Goal: Information Seeking & Learning: Learn about a topic

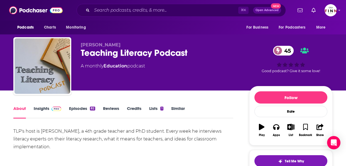
click at [94, 105] on div "About Insights Episodes 82 Reviews Credits Lists 1 Similar" at bounding box center [123, 112] width 220 height 14
click at [61, 106] on link "Insights" at bounding box center [48, 112] width 28 height 13
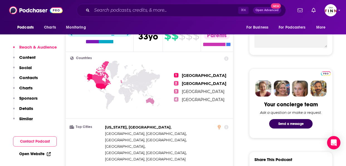
scroll to position [332, 0]
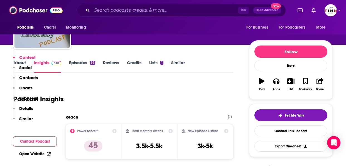
scroll to position [0, 0]
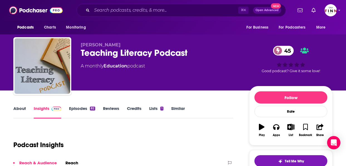
click at [94, 106] on link "Episodes 82" at bounding box center [82, 112] width 26 height 13
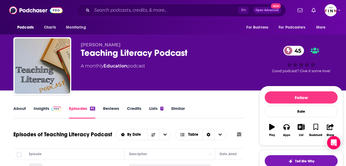
click at [26, 106] on link "About" at bounding box center [19, 112] width 13 height 13
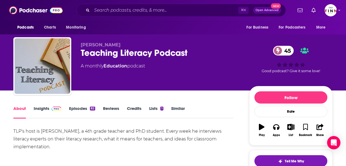
click at [61, 106] on link "Insights" at bounding box center [48, 112] width 28 height 13
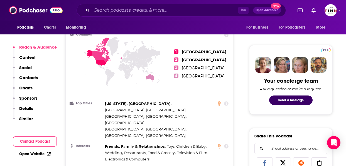
scroll to position [332, 0]
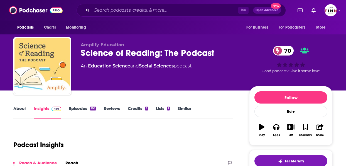
click at [26, 106] on link "About" at bounding box center [19, 112] width 13 height 13
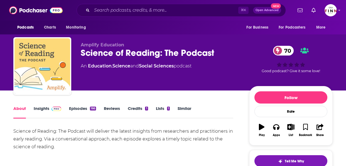
click at [61, 106] on link "Insights" at bounding box center [48, 112] width 28 height 13
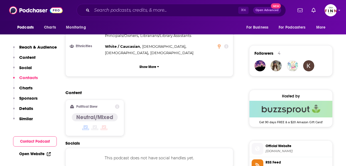
scroll to position [383, 0]
